Goal: Information Seeking & Learning: Learn about a topic

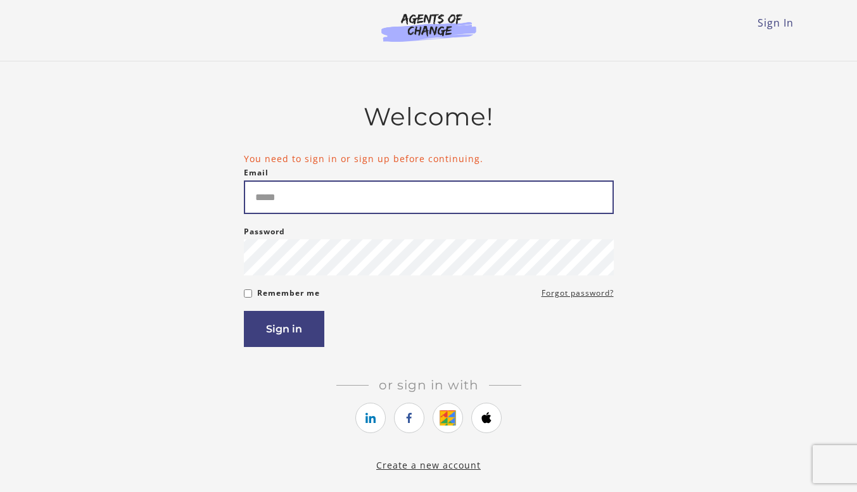
type input "**********"
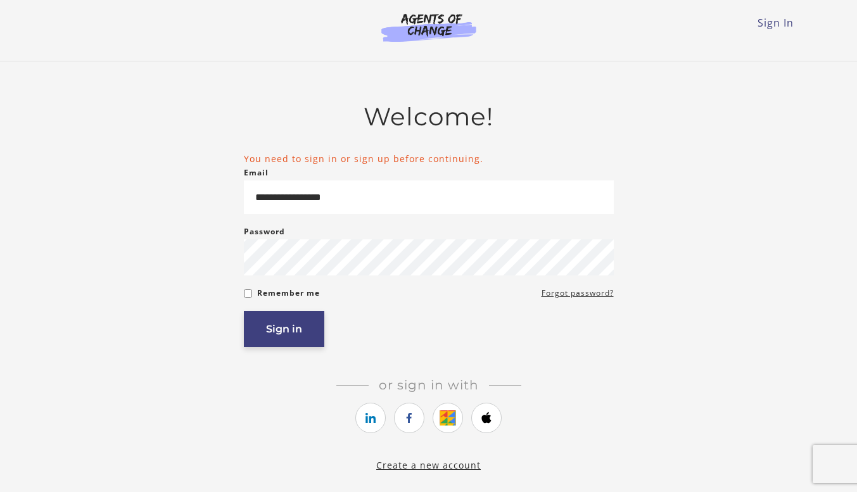
click at [270, 331] on button "Sign in" at bounding box center [284, 329] width 80 height 36
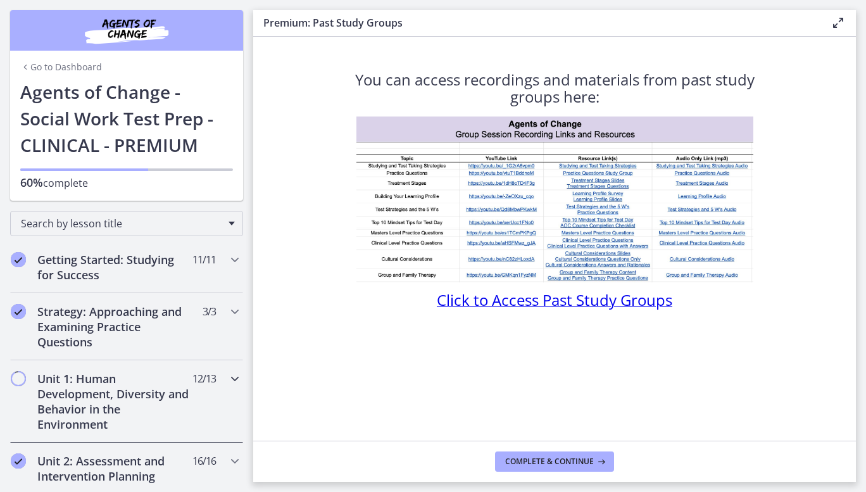
click at [115, 406] on h2 "Unit 1: Human Development, Diversity and Behavior in the Environment" at bounding box center [114, 401] width 154 height 61
click at [232, 301] on div "Strategy: Approaching and Examining Practice Questions 3 / 3 Completed" at bounding box center [126, 326] width 233 height 67
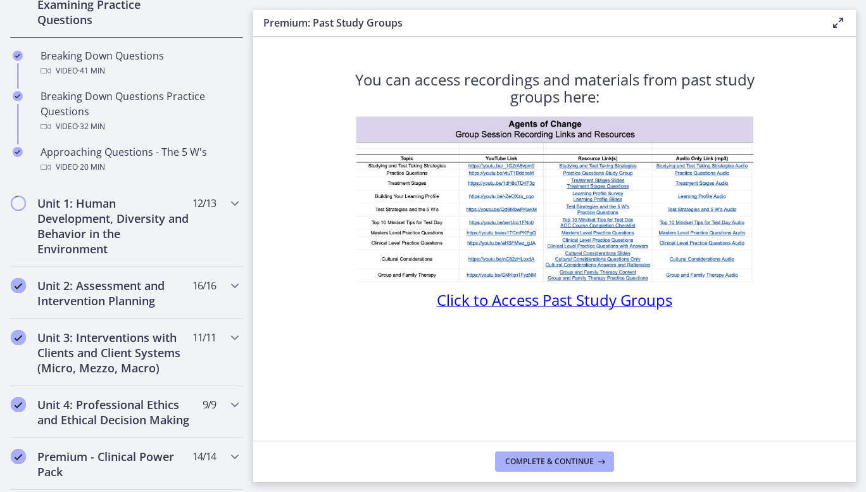
scroll to position [324, 0]
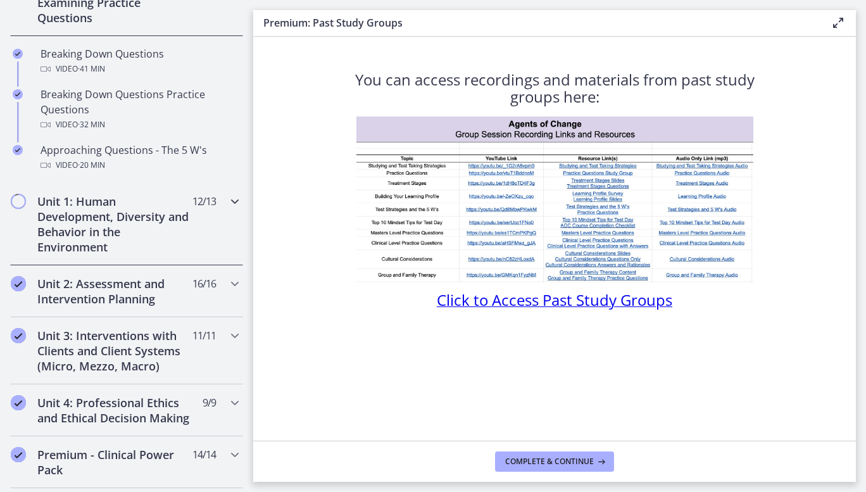
click at [123, 232] on h2 "Unit 1: Human Development, Diversity and Behavior in the Environment" at bounding box center [114, 224] width 154 height 61
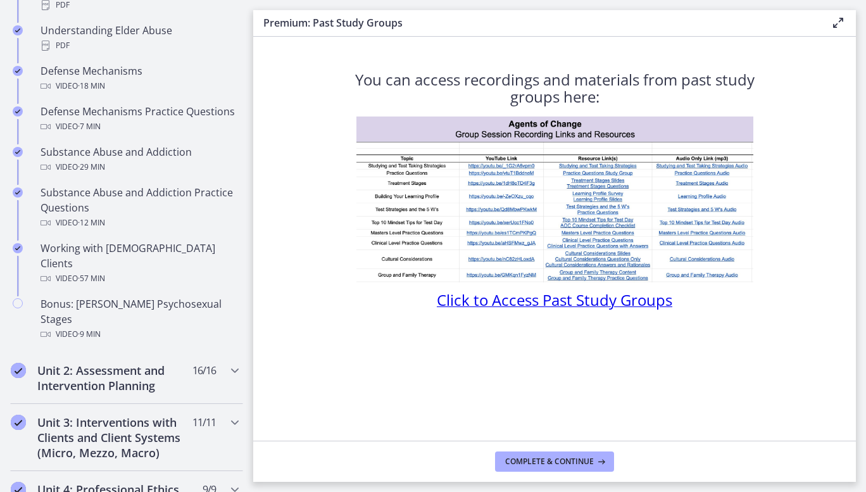
scroll to position [738, 0]
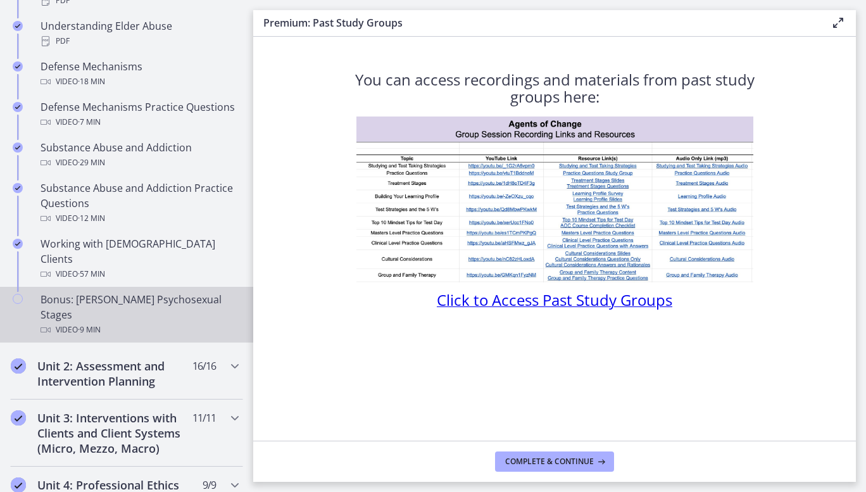
click at [142, 322] on div "Video · 9 min" at bounding box center [140, 329] width 198 height 15
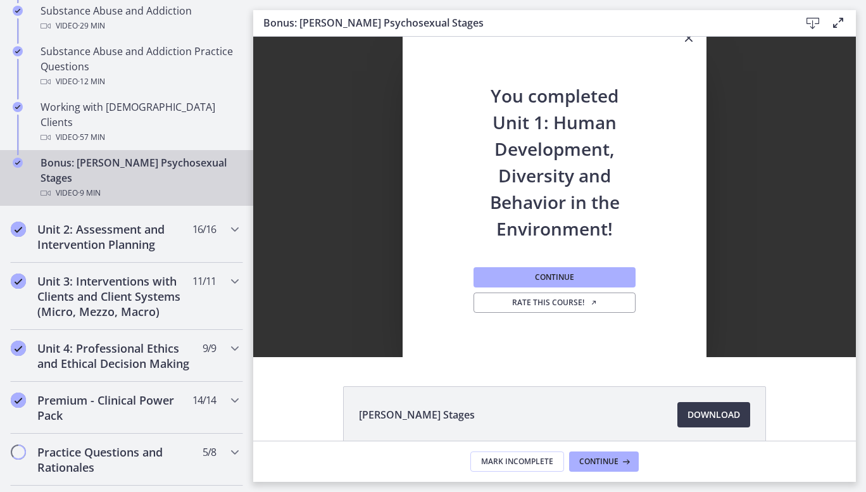
scroll to position [878, 0]
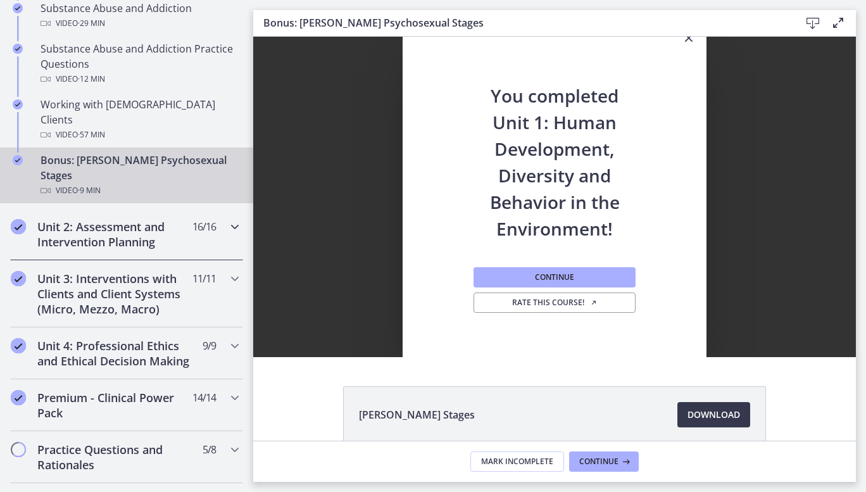
click at [192, 219] on span "16 / 16 Completed" at bounding box center [203, 226] width 23 height 15
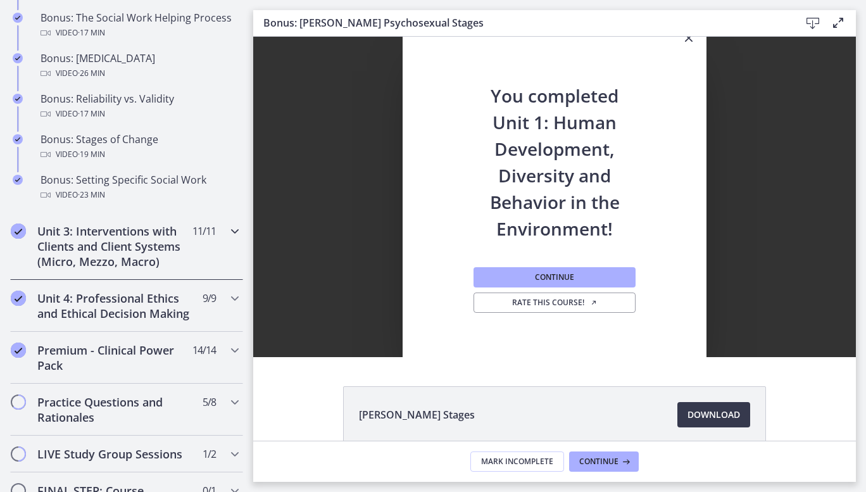
click at [213, 254] on div "Unit 3: Interventions with Clients and Client Systems (Micro, Mezzo, Macro) 11 …" at bounding box center [126, 246] width 233 height 67
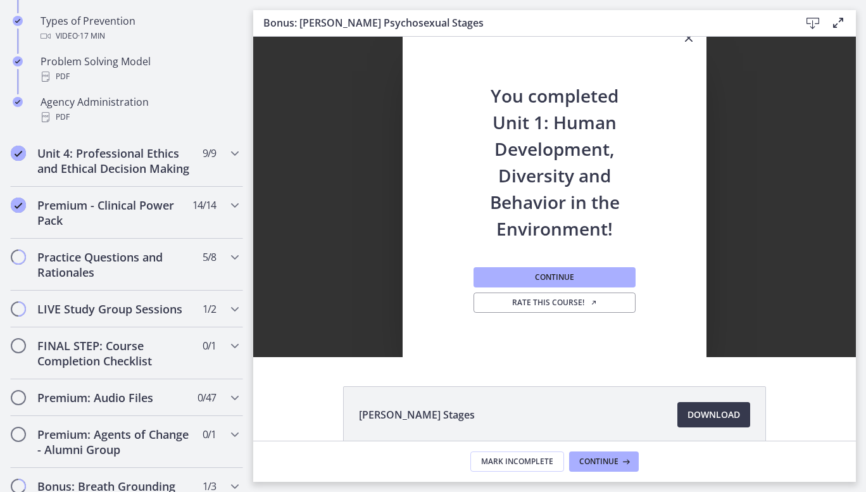
scroll to position [909, 0]
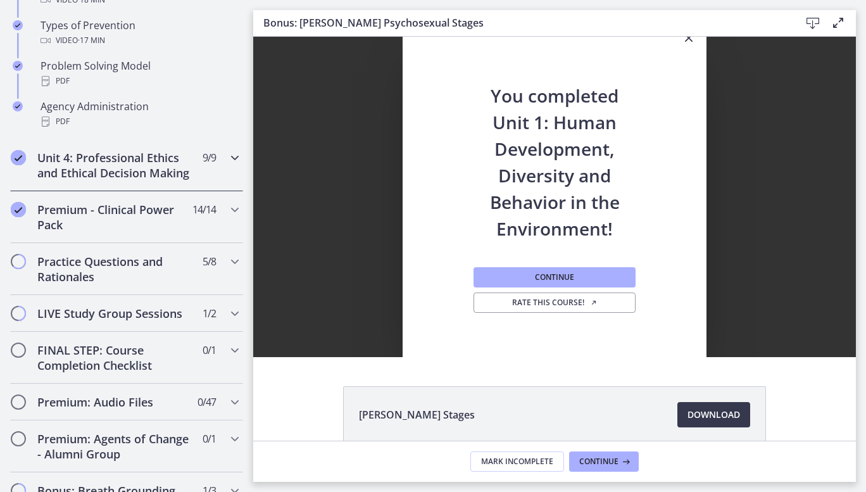
click at [212, 167] on div "Unit 4: Professional Ethics and Ethical Decision Making 9 / 9 Completed" at bounding box center [126, 165] width 233 height 52
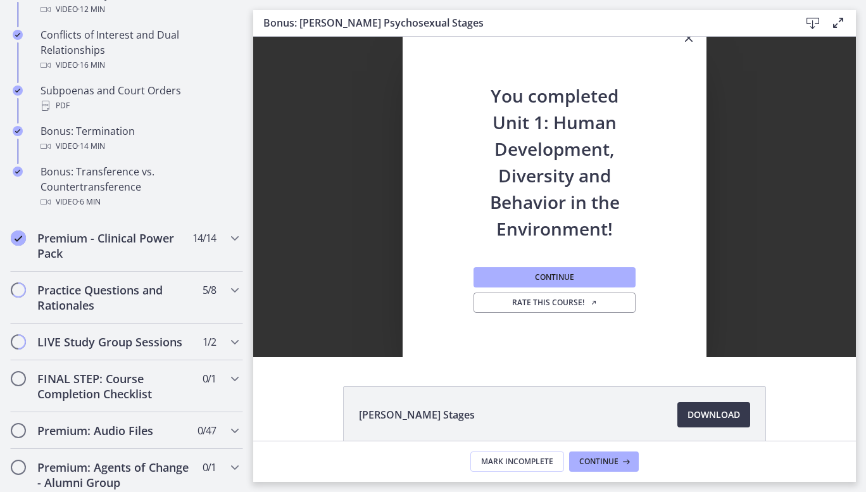
scroll to position [800, 0]
click at [213, 255] on div "Premium - Clinical Power Pack 14 / 14 Completed" at bounding box center [126, 245] width 233 height 52
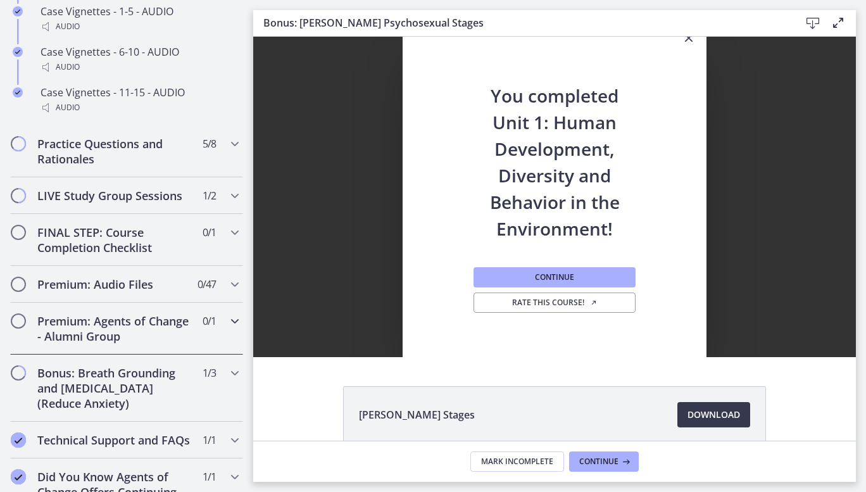
scroll to position [1178, 0]
click at [75, 393] on h2 "Bonus: Breath Grounding and [MEDICAL_DATA] (Reduce Anxiety)" at bounding box center [114, 388] width 154 height 46
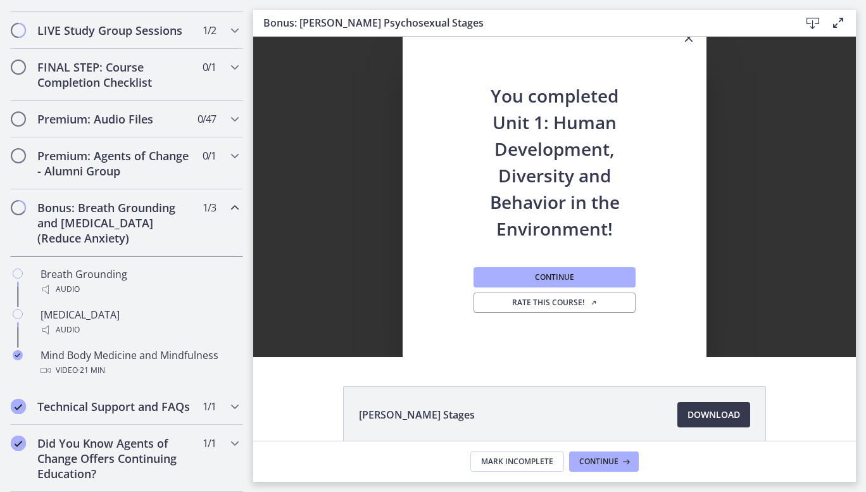
scroll to position [695, 0]
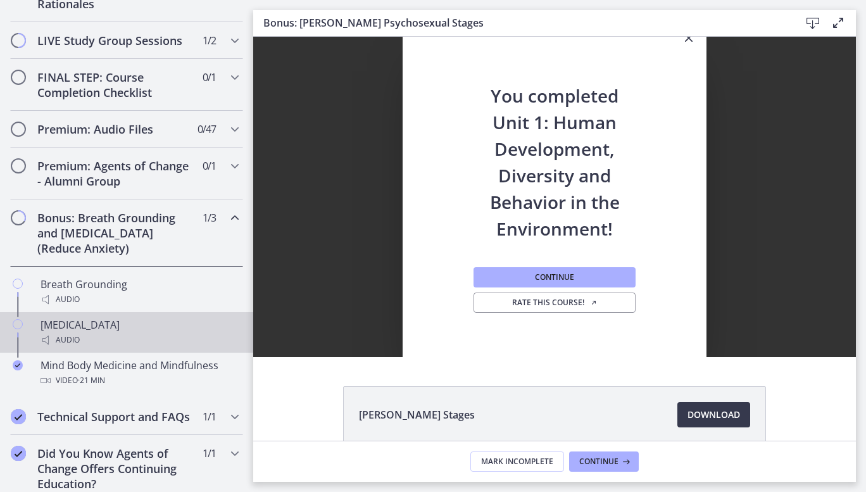
click at [128, 341] on div "[MEDICAL_DATA] Audio" at bounding box center [140, 332] width 198 height 30
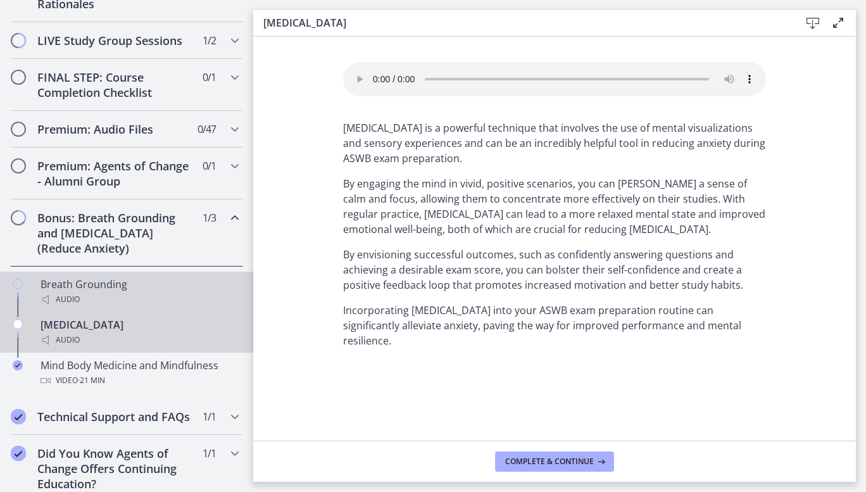
click at [98, 307] on div "Audio" at bounding box center [140, 299] width 198 height 15
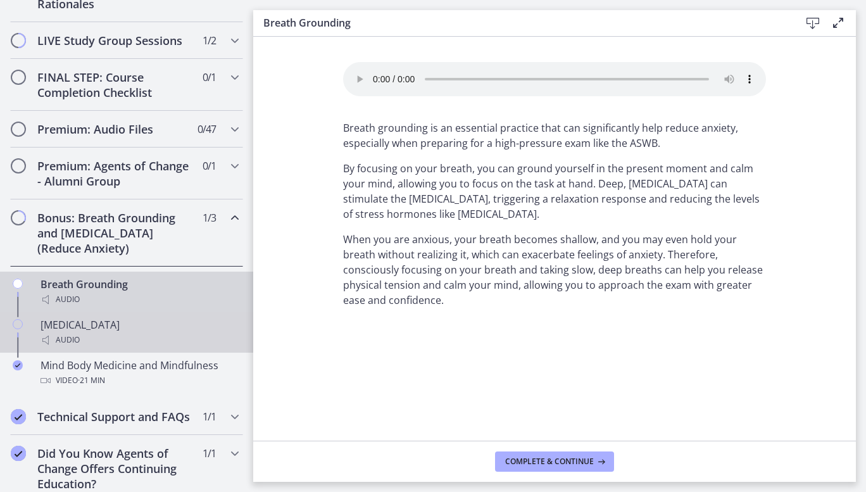
click at [85, 337] on div "[MEDICAL_DATA] Audio" at bounding box center [140, 332] width 198 height 30
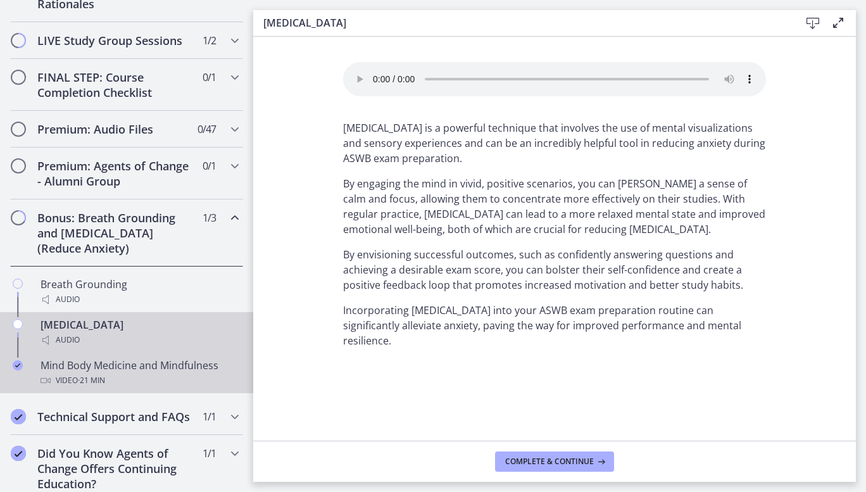
click at [79, 383] on div "Mind Body Medicine and Mindfulness Video · 21 min" at bounding box center [140, 373] width 198 height 30
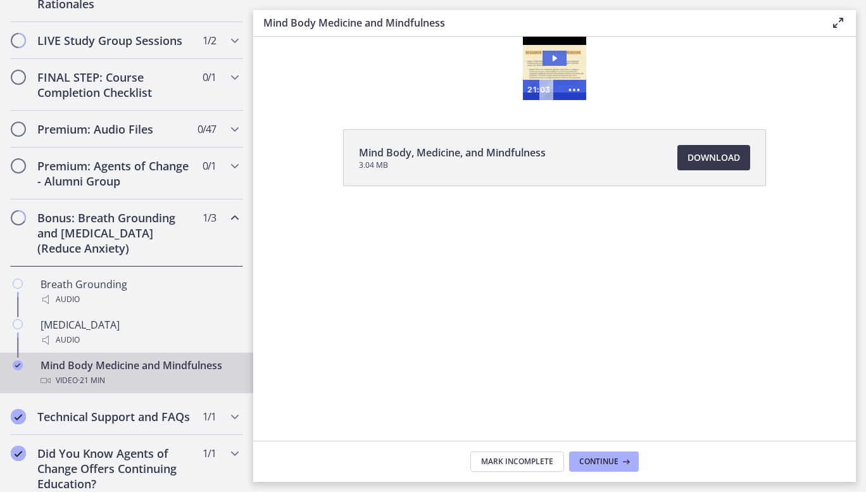
click at [557, 60] on icon "Play Video: ctfdtpjtud5c72uisnk0.mp4" at bounding box center [555, 58] width 24 height 15
click at [577, 90] on icon "Show more buttons" at bounding box center [574, 90] width 29 height 24
click at [840, 23] on icon at bounding box center [838, 22] width 15 height 15
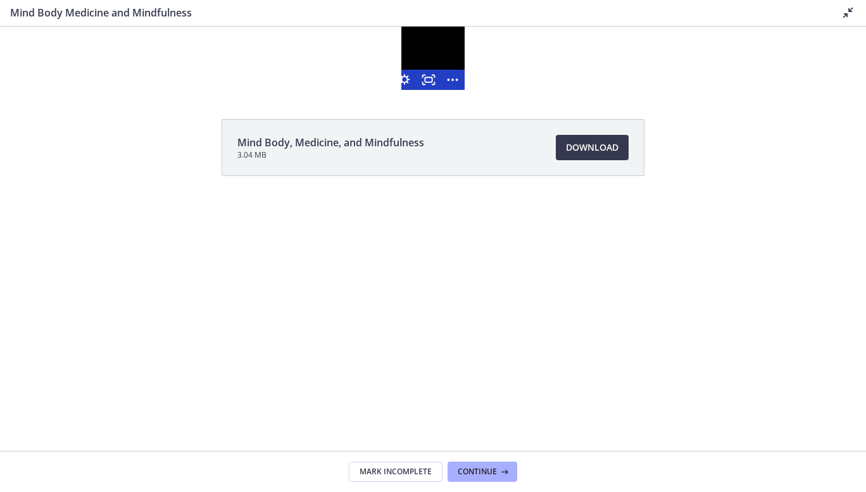
click at [453, 60] on div at bounding box center [432, 58] width 63 height 63
click at [433, 43] on div at bounding box center [432, 58] width 63 height 63
click at [427, 80] on icon "Fullscreen" at bounding box center [428, 80] width 29 height 24
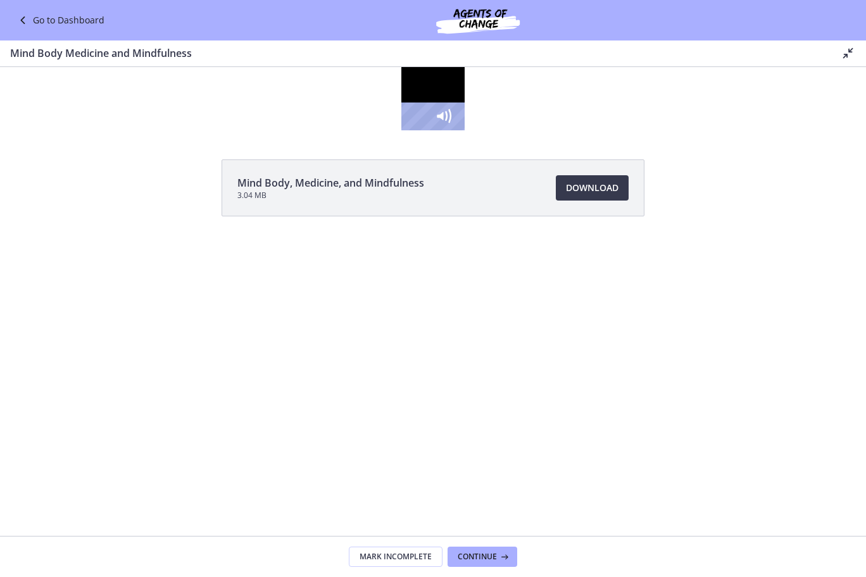
scroll to position [632, 0]
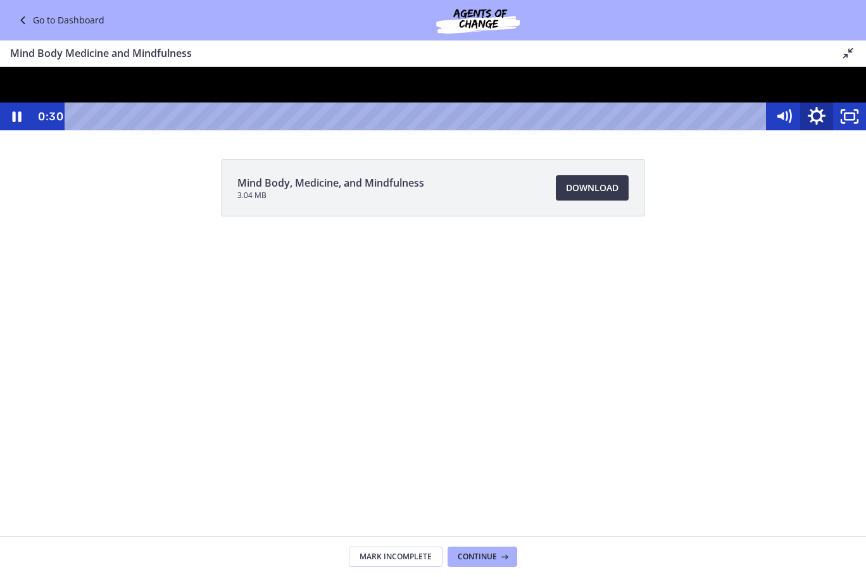
click at [816, 125] on icon "Show settings menu" at bounding box center [817, 116] width 18 height 18
click at [822, 75] on span "1.5x" at bounding box center [837, 61] width 41 height 28
click at [814, 125] on icon "Hide settings menu" at bounding box center [817, 116] width 18 height 18
click at [814, 125] on icon "Show settings menu" at bounding box center [817, 116] width 18 height 18
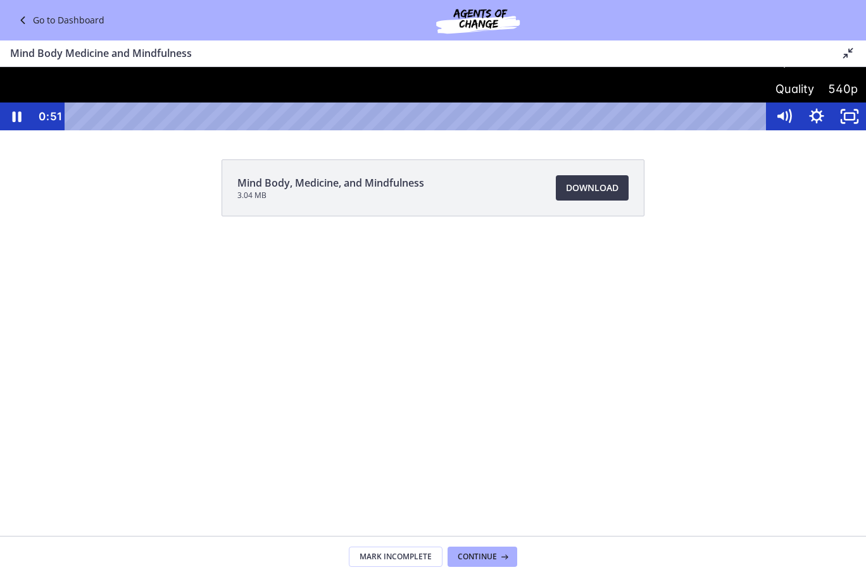
click at [807, 75] on span "Speed" at bounding box center [796, 61] width 41 height 28
click at [20, 123] on icon "Pause" at bounding box center [16, 117] width 11 height 13
click at [20, 123] on icon "Play Video" at bounding box center [18, 117] width 10 height 14
click at [20, 123] on icon "Pause" at bounding box center [16, 117] width 11 height 13
